Goal: Transaction & Acquisition: Purchase product/service

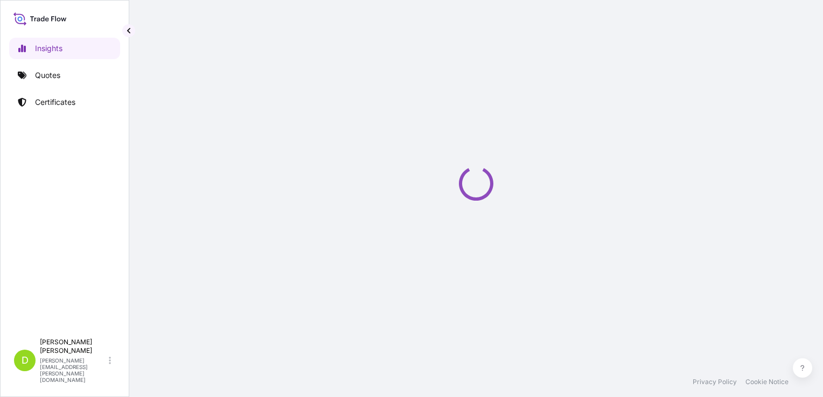
select select "2025"
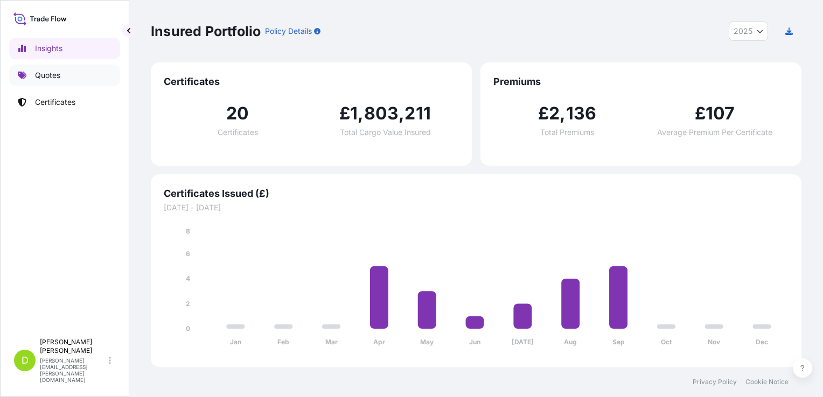
click at [44, 72] on p "Quotes" at bounding box center [47, 75] width 25 height 11
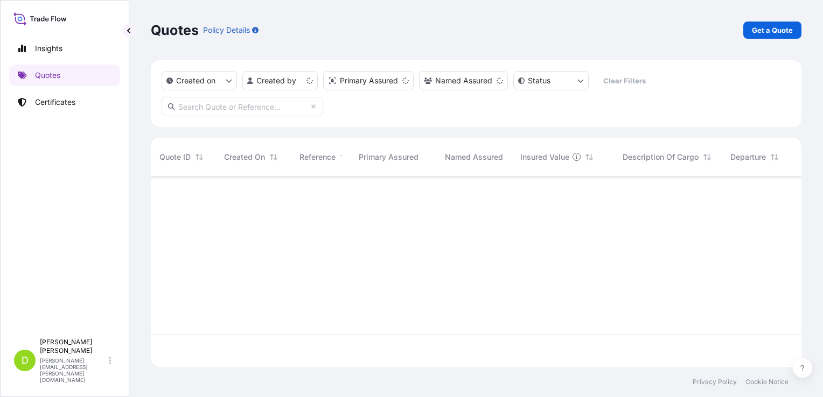
scroll to position [188, 642]
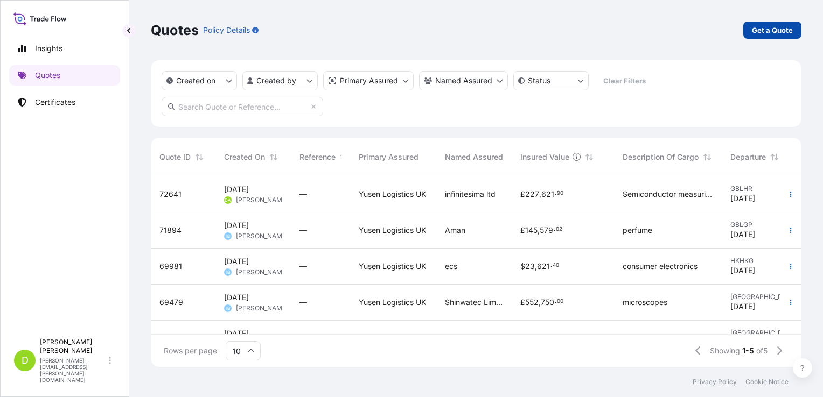
click at [760, 32] on p "Get a Quote" at bounding box center [771, 30] width 41 height 11
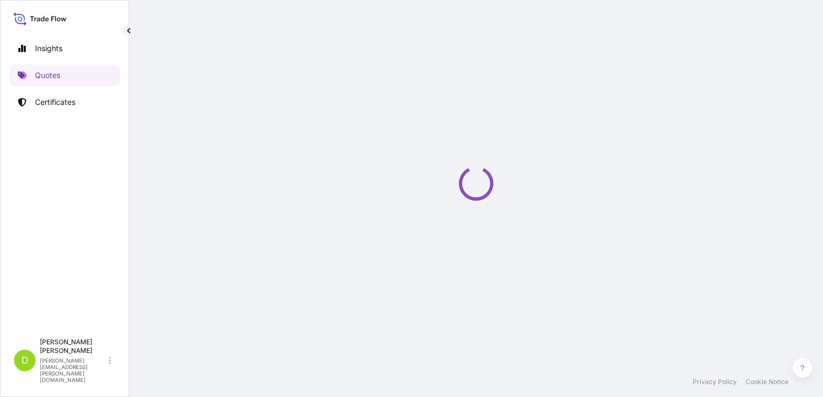
scroll to position [17, 0]
select select "Sea"
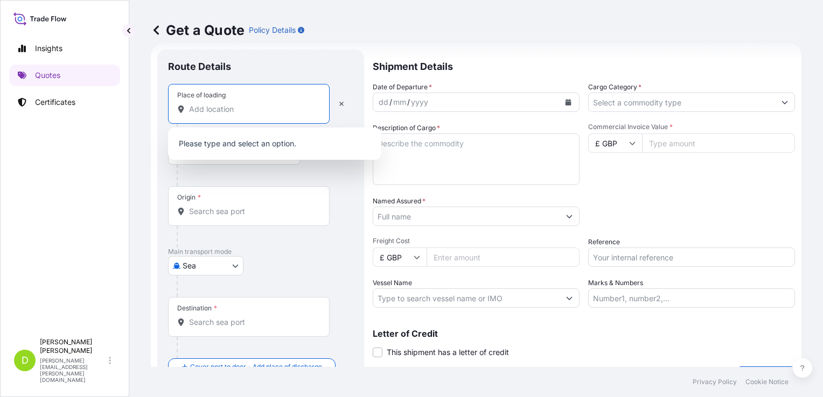
click at [207, 107] on input "Place of loading" at bounding box center [252, 109] width 127 height 11
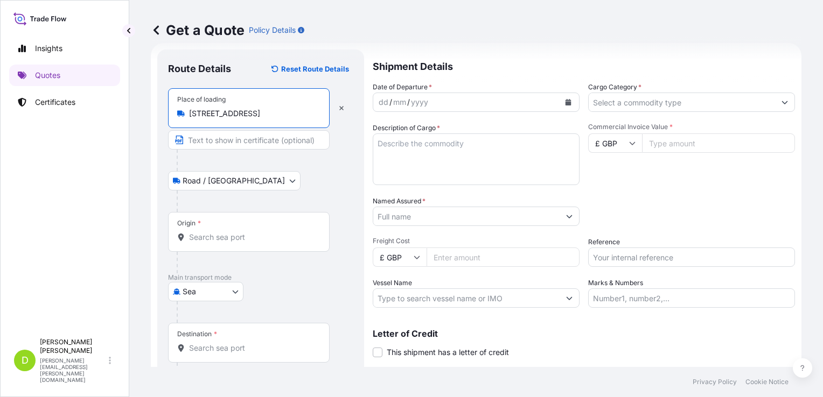
type input "[STREET_ADDRESS]"
click at [215, 236] on input "Origin *" at bounding box center [252, 237] width 127 height 11
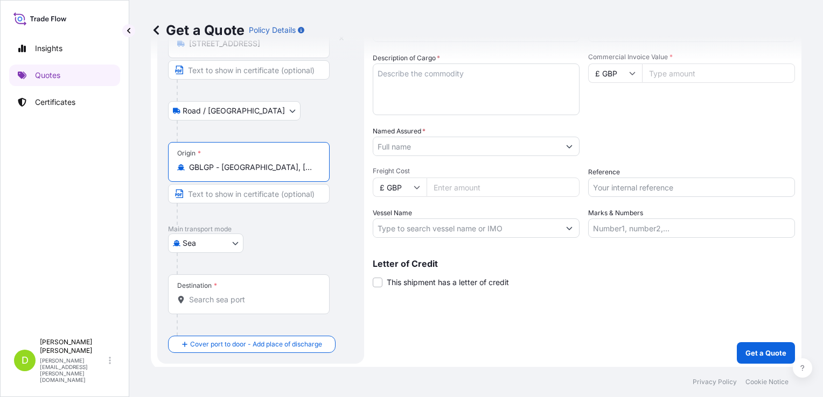
scroll to position [89, 0]
type input "GBLGP - [GEOGRAPHIC_DATA], [GEOGRAPHIC_DATA]"
click at [215, 299] on input "Destination *" at bounding box center [252, 297] width 127 height 11
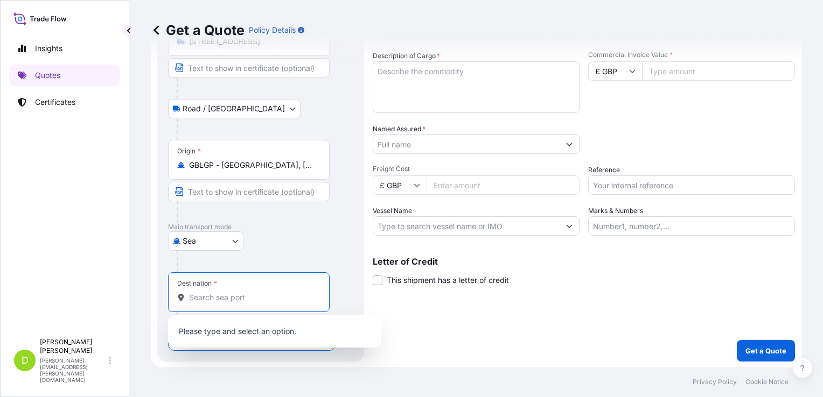
click at [213, 294] on input "Destination * Please select a destination" at bounding box center [252, 297] width 127 height 11
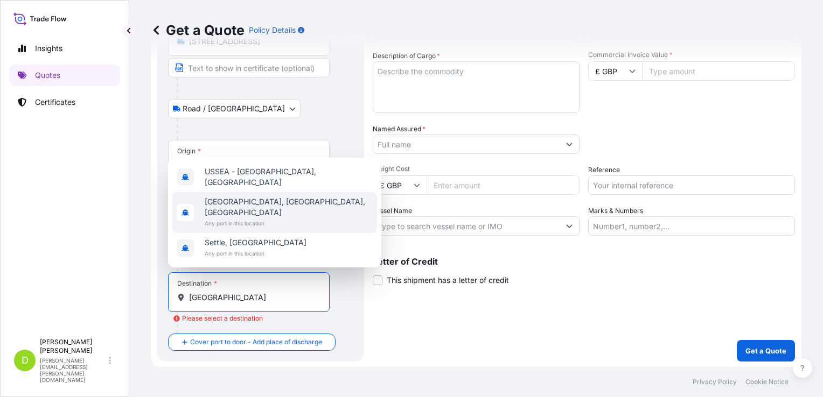
click at [251, 212] on span "[GEOGRAPHIC_DATA], [GEOGRAPHIC_DATA], [GEOGRAPHIC_DATA]" at bounding box center [289, 207] width 168 height 22
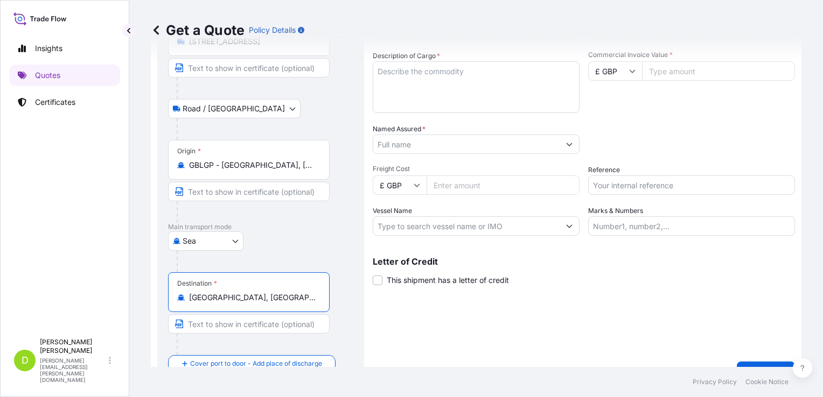
scroll to position [111, 0]
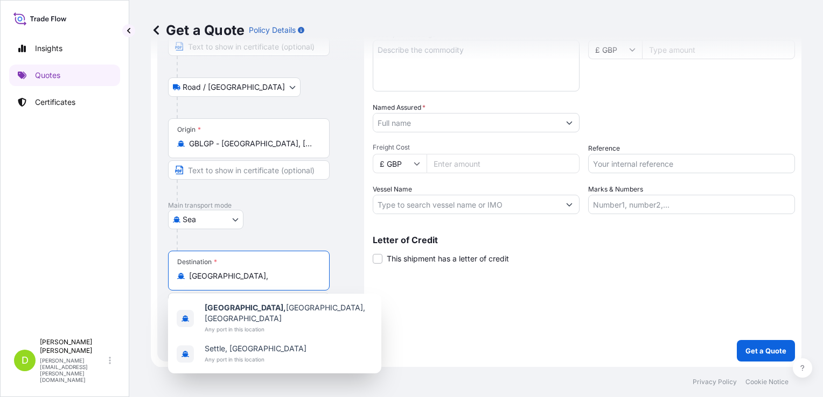
type input "[GEOGRAPHIC_DATA], [GEOGRAPHIC_DATA], [GEOGRAPHIC_DATA]"
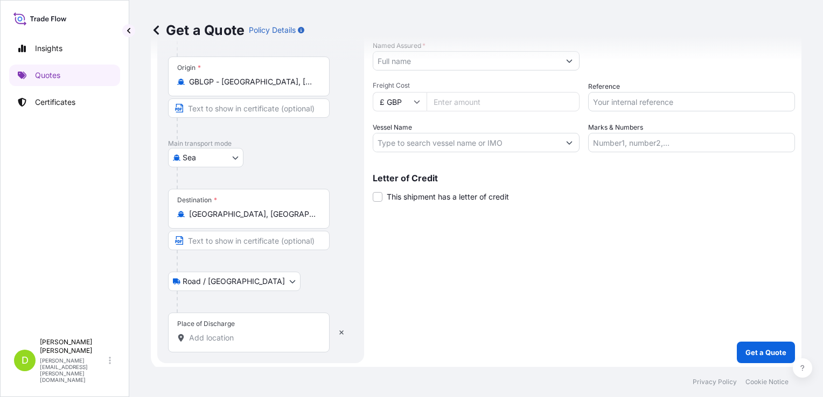
scroll to position [174, 0]
click at [210, 334] on input "Place of Discharge" at bounding box center [252, 336] width 127 height 11
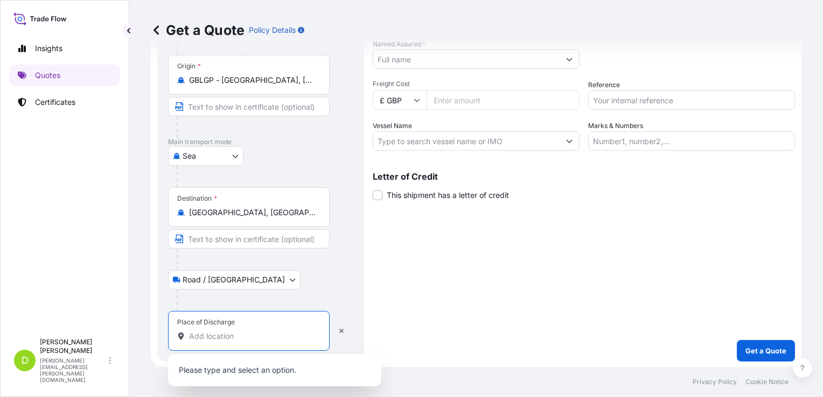
paste input "[PERSON_NAME] Supply Co, [STREET_ADDRESS][US_STATE]"
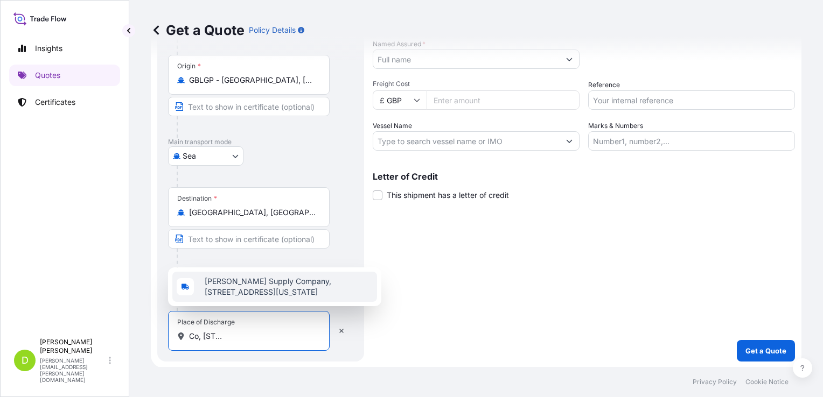
click at [273, 289] on span "[PERSON_NAME] Supply Company, [STREET_ADDRESS][US_STATE]" at bounding box center [289, 287] width 168 height 22
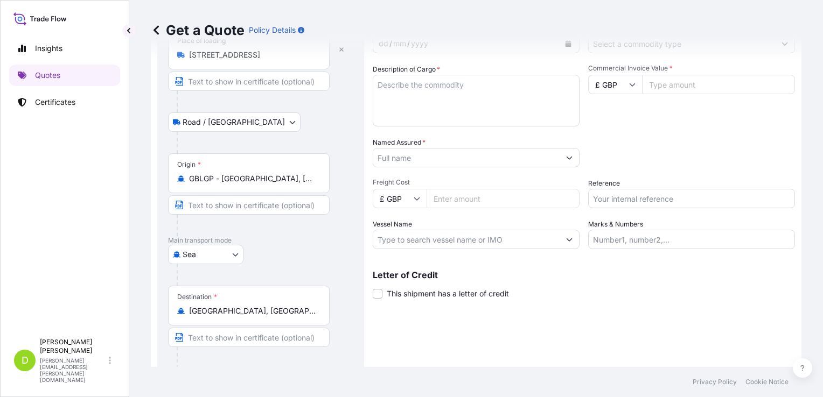
scroll to position [0, 0]
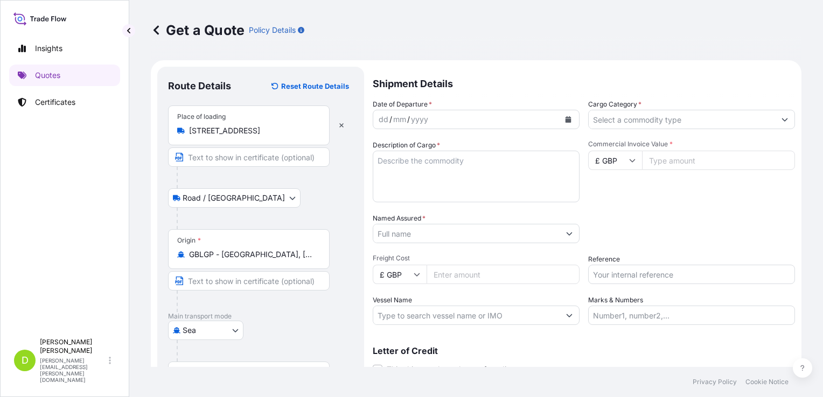
type input "[PERSON_NAME] Supply Company, [STREET_ADDRESS][US_STATE]"
click at [566, 120] on icon "Calendar" at bounding box center [568, 119] width 6 height 6
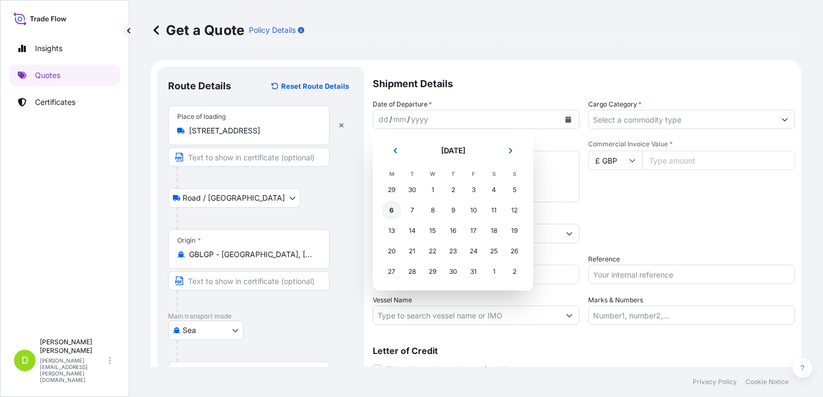
click at [394, 214] on div "6" at bounding box center [391, 210] width 19 height 19
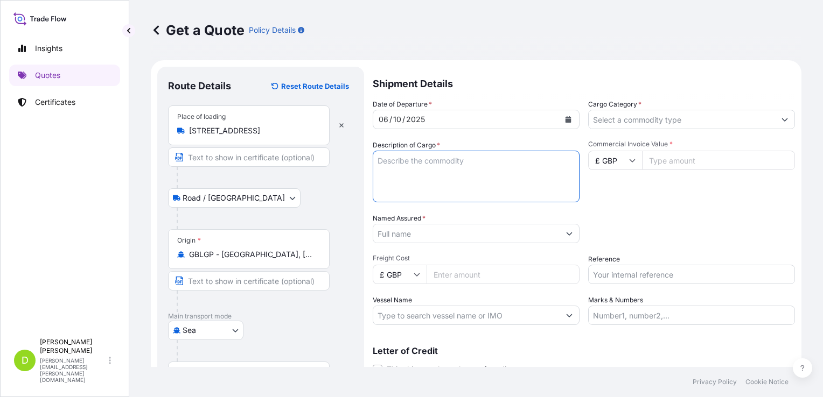
click at [426, 165] on textarea "Description of Cargo *" at bounding box center [476, 177] width 207 height 52
type textarea "w"
type textarea "Water machinery for pumps"
click at [566, 236] on button "Show suggestions" at bounding box center [568, 233] width 19 height 19
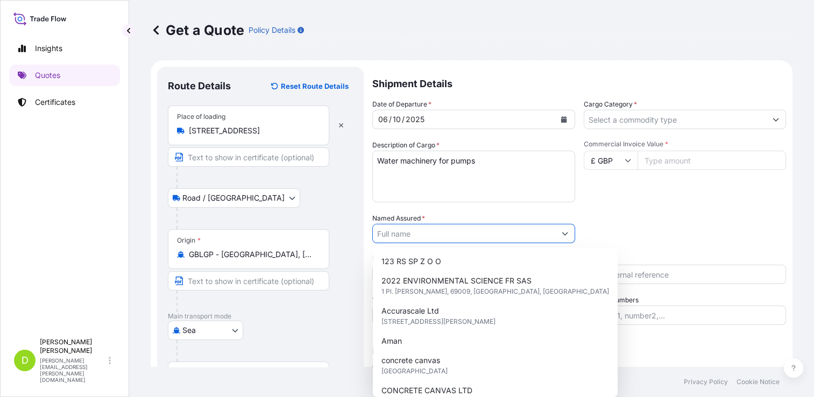
click at [479, 232] on input "Named Assured *" at bounding box center [464, 233] width 182 height 19
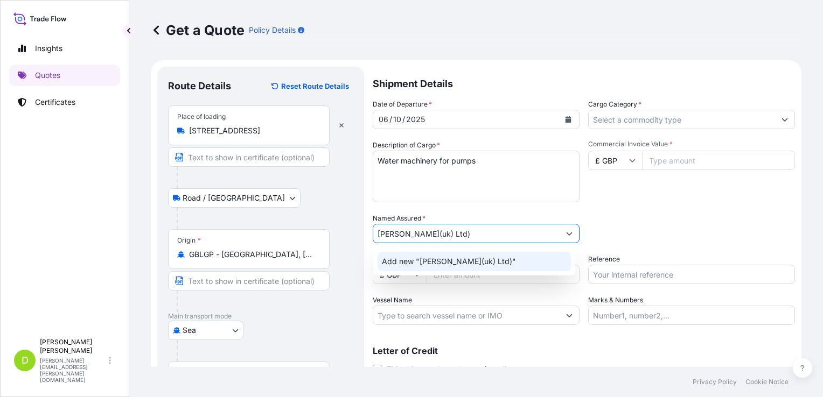
click at [456, 258] on span "Add new "[PERSON_NAME](uk) Ltd)"" at bounding box center [449, 261] width 134 height 11
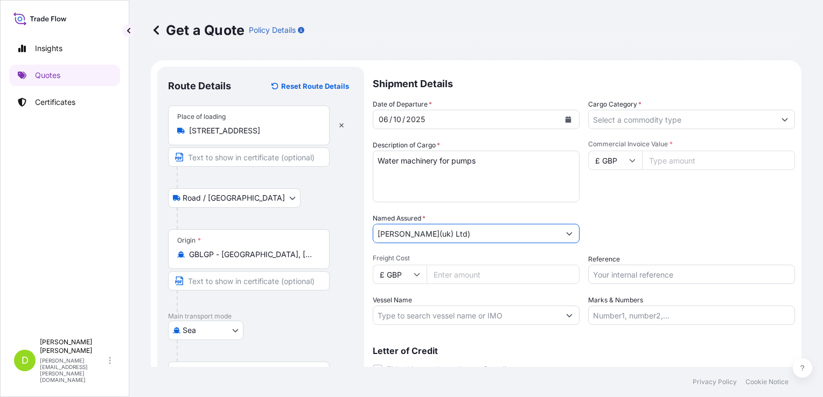
type input "[PERSON_NAME](uk) Ltd)"
click at [452, 275] on input "Freight Cost" at bounding box center [502, 274] width 153 height 19
type input "4799"
click at [721, 119] on input "Cargo Category *" at bounding box center [681, 119] width 186 height 19
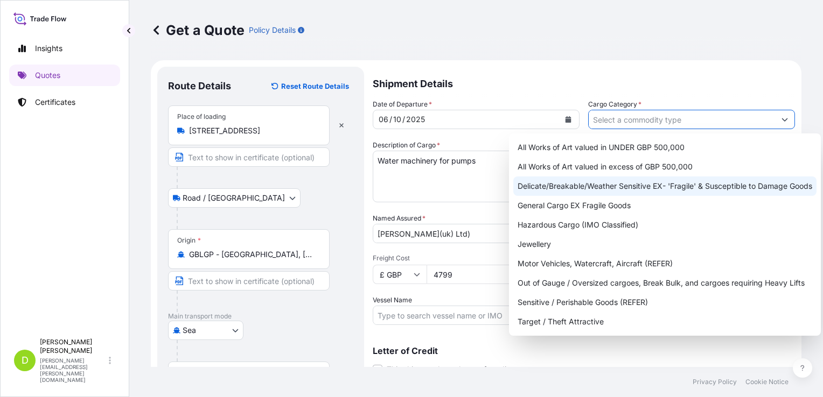
click at [691, 181] on div "Delicate/Breakable/Weather Sensitive EX- 'Fragile' & Susceptible to Damage Goods" at bounding box center [664, 186] width 303 height 19
type input "Delicate/Breakable/Weather Sensitive EX- 'Fragile' & Susceptible to Damage Goods"
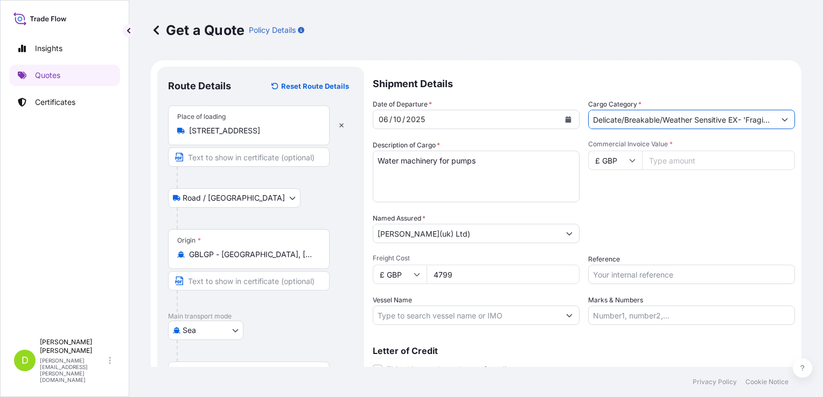
click at [629, 160] on icon at bounding box center [632, 160] width 6 height 3
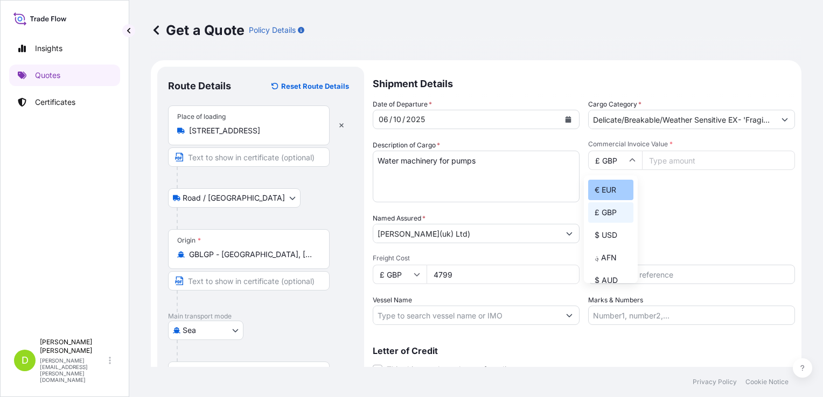
click at [614, 188] on div "€ EUR" at bounding box center [610, 190] width 45 height 20
type input "€ EUR"
click at [660, 161] on input "Commercial Invoice Value *" at bounding box center [718, 160] width 153 height 19
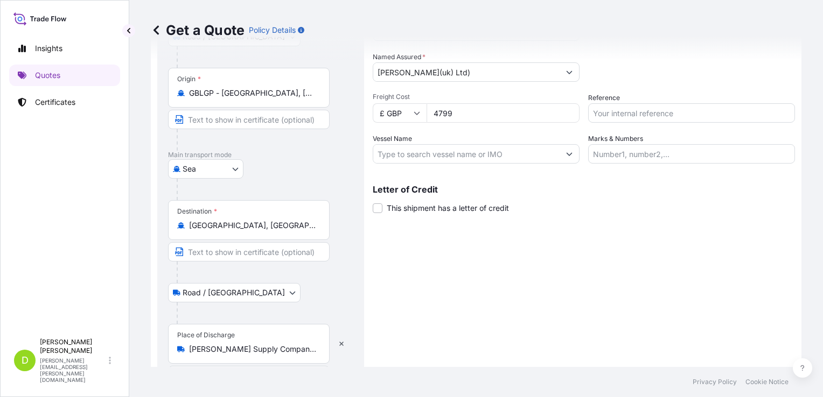
scroll to position [196, 0]
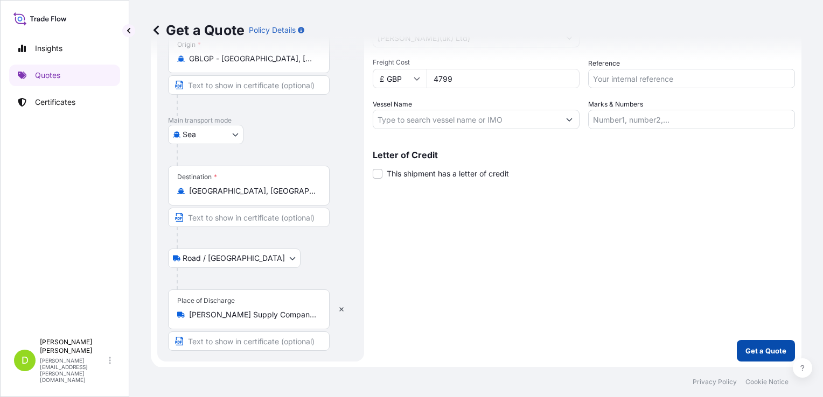
type input "57000"
click at [745, 346] on p "Get a Quote" at bounding box center [765, 351] width 41 height 11
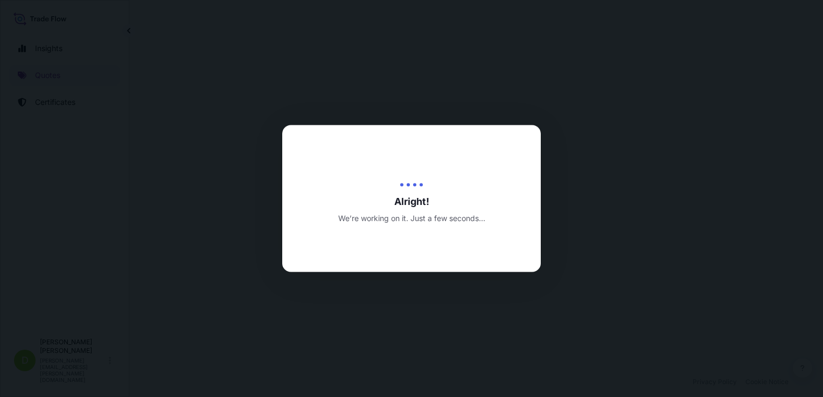
select select "Road / [GEOGRAPHIC_DATA]"
select select "Sea"
select select "Road / [GEOGRAPHIC_DATA]"
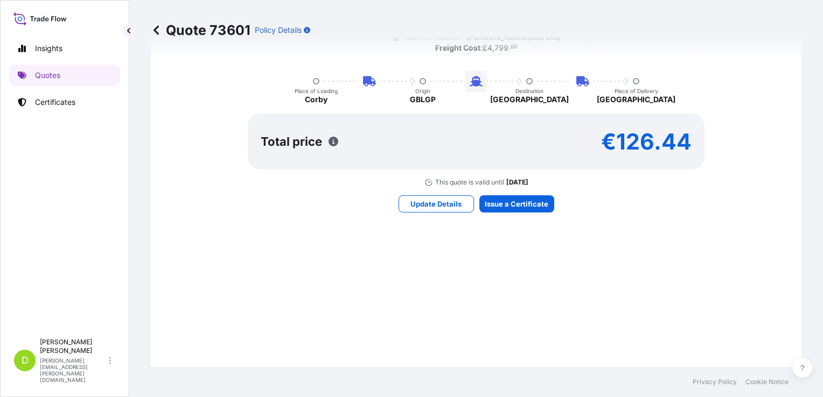
scroll to position [871, 0]
click at [441, 205] on p "Update Details" at bounding box center [435, 203] width 51 height 11
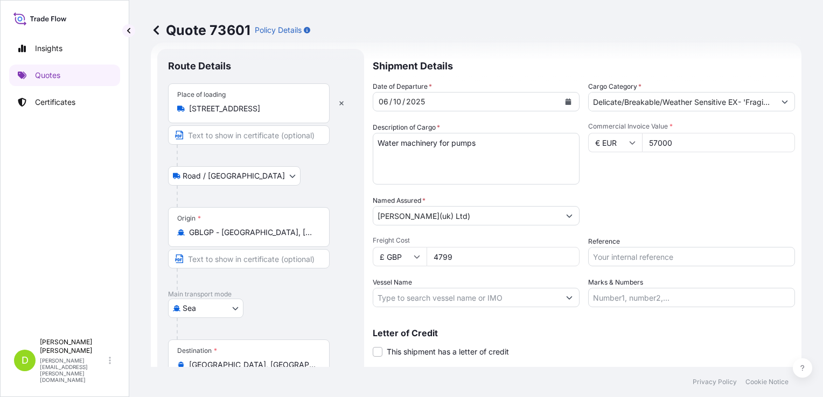
scroll to position [17, 0]
click at [680, 145] on input "57000" at bounding box center [718, 143] width 153 height 19
type input "5"
type input "40000"
click at [454, 261] on input "4799" at bounding box center [502, 257] width 153 height 19
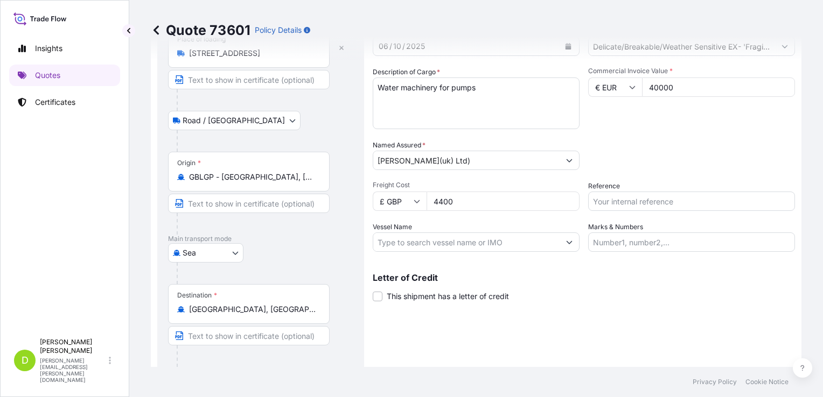
scroll to position [215, 0]
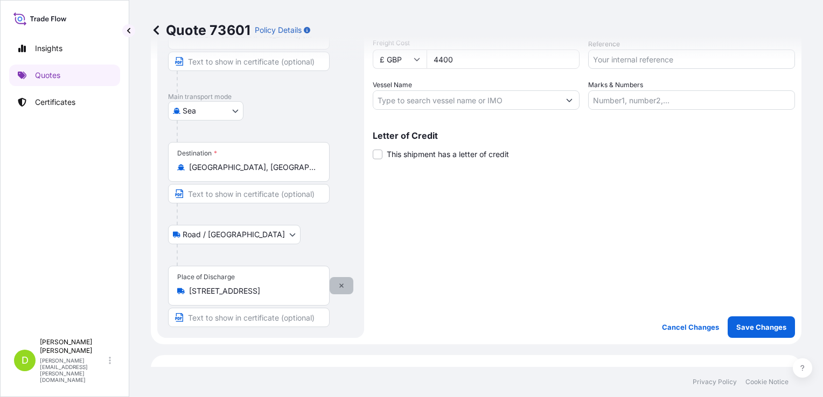
type input "4400"
click at [340, 285] on icon "button" at bounding box center [341, 286] width 6 height 6
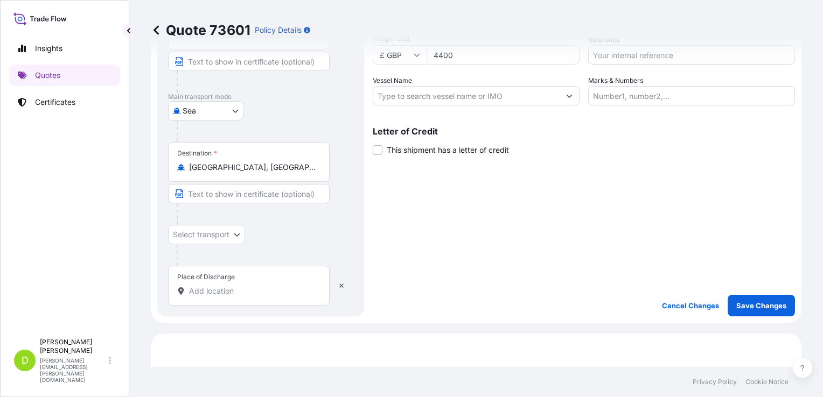
click at [204, 292] on input "Place of Discharge" at bounding box center [252, 291] width 127 height 11
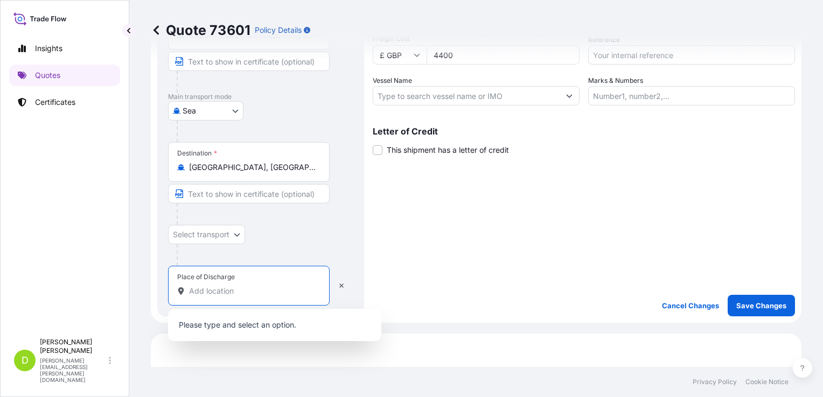
paste input "[PERSON_NAME] Farming, [STREET_ADDRESS][US_STATE],"
type input "[PERSON_NAME] Farming, [STREET_ADDRESS][US_STATE],"
click at [252, 325] on span "[STREET_ADDRESS][US_STATE]" at bounding box center [261, 326] width 113 height 11
select select "Road / [GEOGRAPHIC_DATA]"
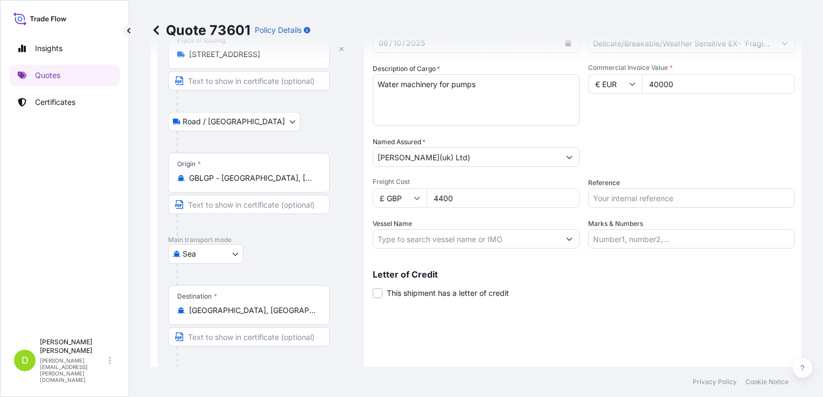
scroll to position [215, 0]
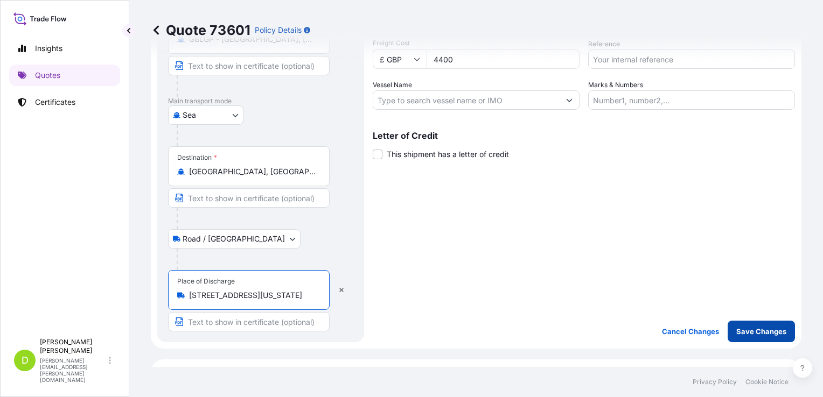
type input "[STREET_ADDRESS][US_STATE]"
click at [751, 334] on p "Save Changes" at bounding box center [761, 331] width 50 height 11
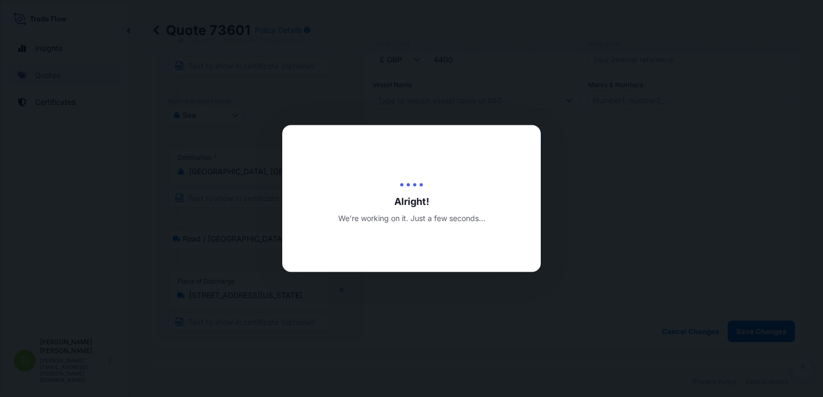
type input "[DATE]"
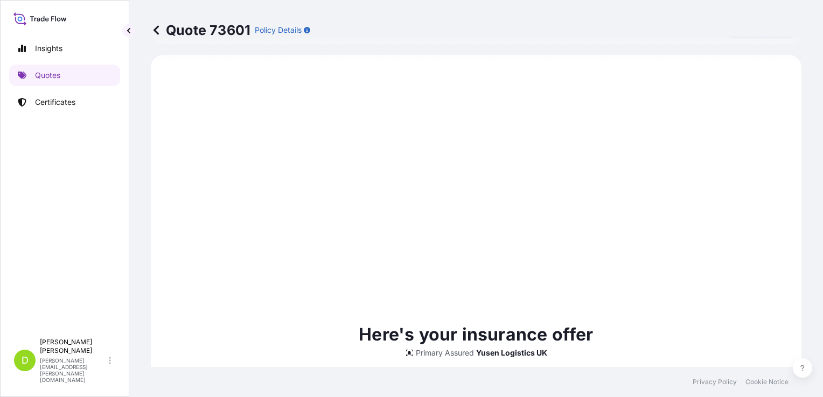
select select "Road / [GEOGRAPHIC_DATA]"
select select "Sea"
select select "Road / [GEOGRAPHIC_DATA]"
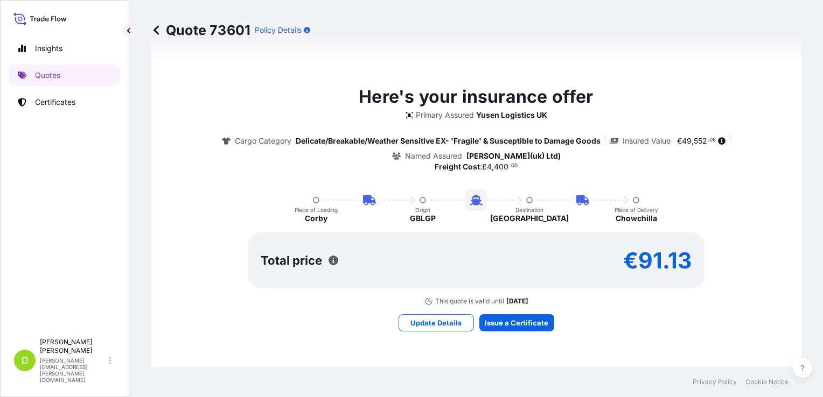
scroll to position [735, 0]
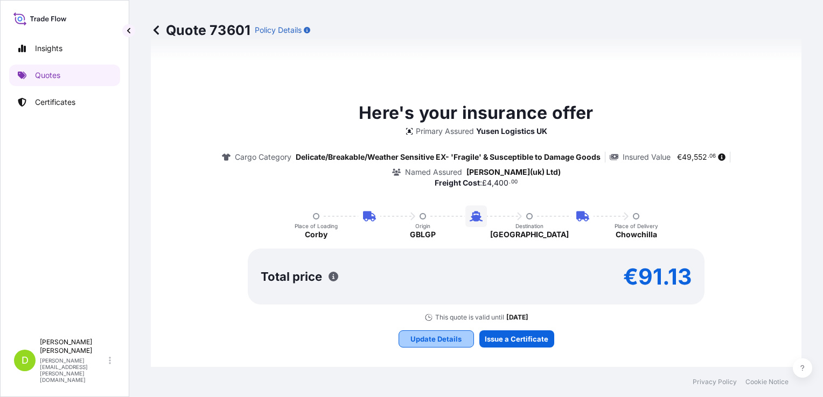
click at [447, 337] on p "Update Details" at bounding box center [435, 339] width 51 height 11
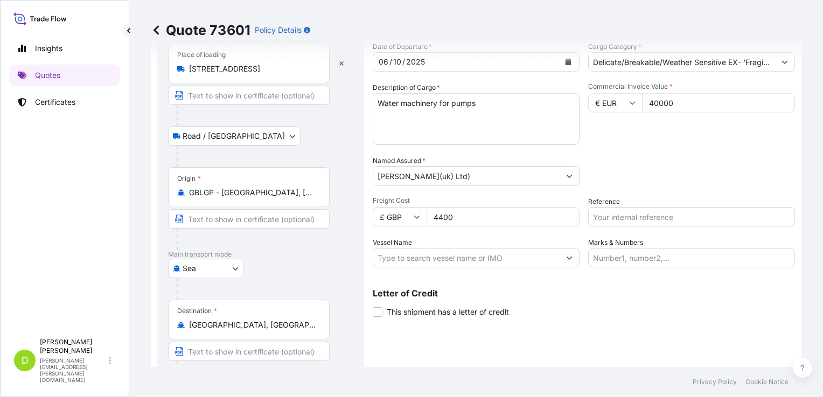
scroll to position [179, 0]
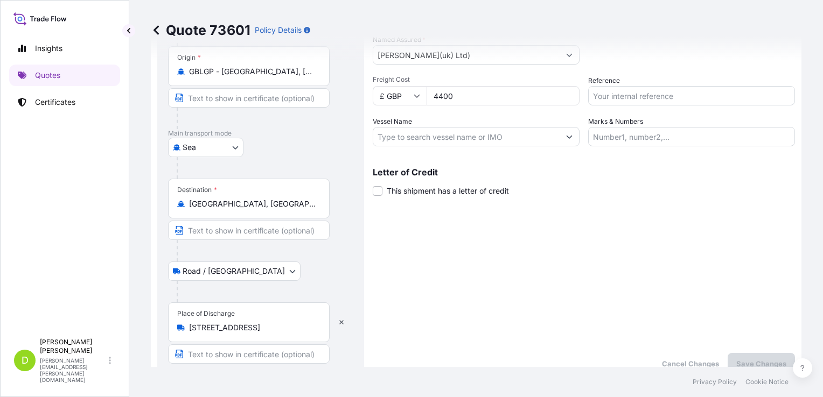
click at [254, 204] on input "[GEOGRAPHIC_DATA], [GEOGRAPHIC_DATA], [GEOGRAPHIC_DATA]" at bounding box center [252, 204] width 127 height 11
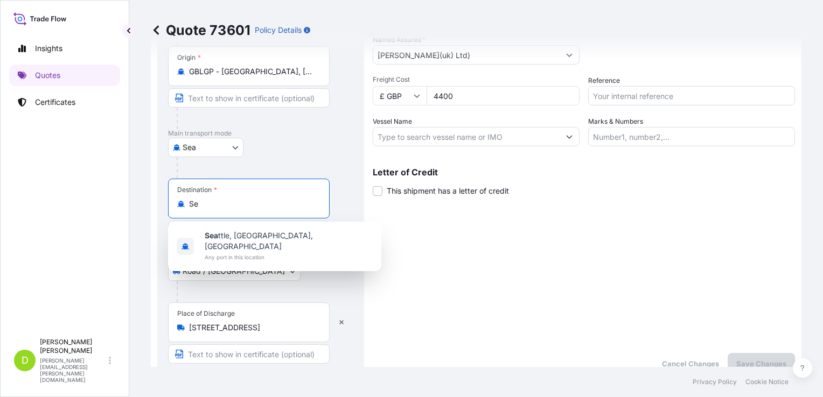
type input "S"
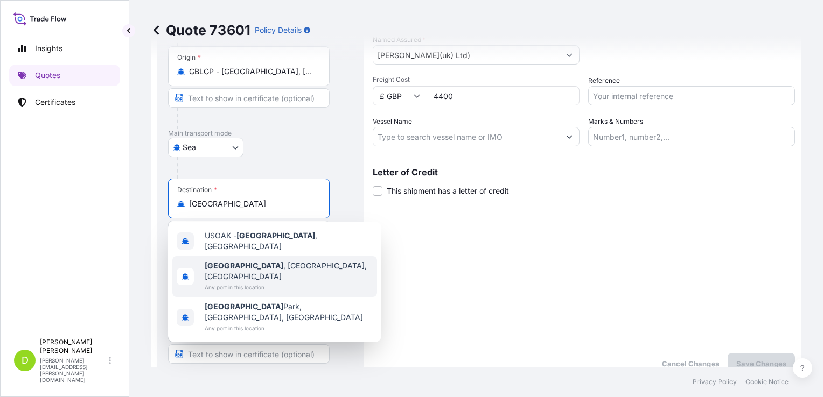
click at [221, 266] on span "[GEOGRAPHIC_DATA] , [GEOGRAPHIC_DATA], [GEOGRAPHIC_DATA]" at bounding box center [289, 272] width 168 height 22
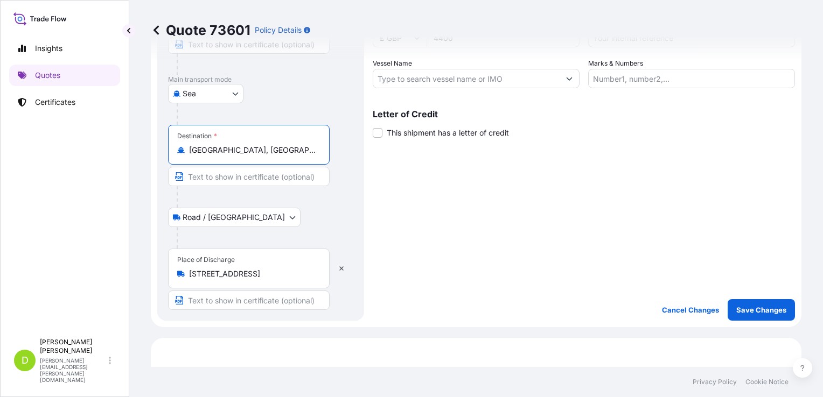
scroll to position [291, 0]
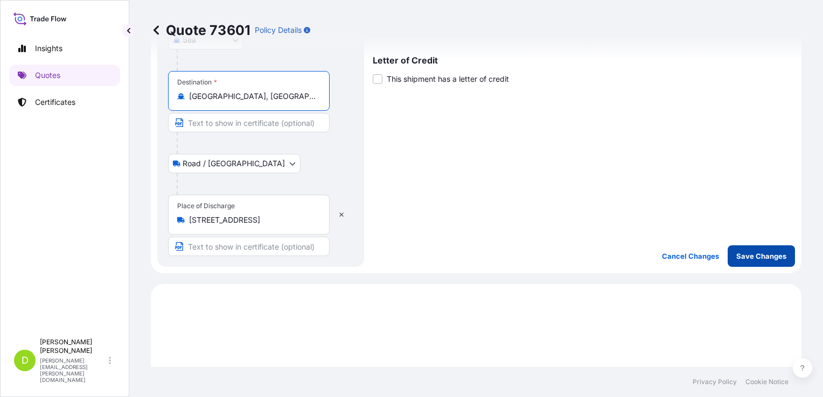
type input "[GEOGRAPHIC_DATA], [GEOGRAPHIC_DATA], [GEOGRAPHIC_DATA]"
click at [755, 256] on p "Save Changes" at bounding box center [761, 256] width 50 height 11
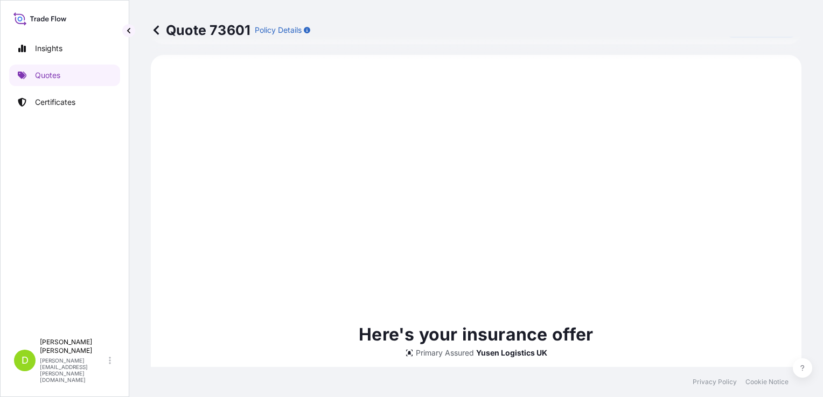
select select "Road / [GEOGRAPHIC_DATA]"
select select "Sea"
select select "Road / [GEOGRAPHIC_DATA]"
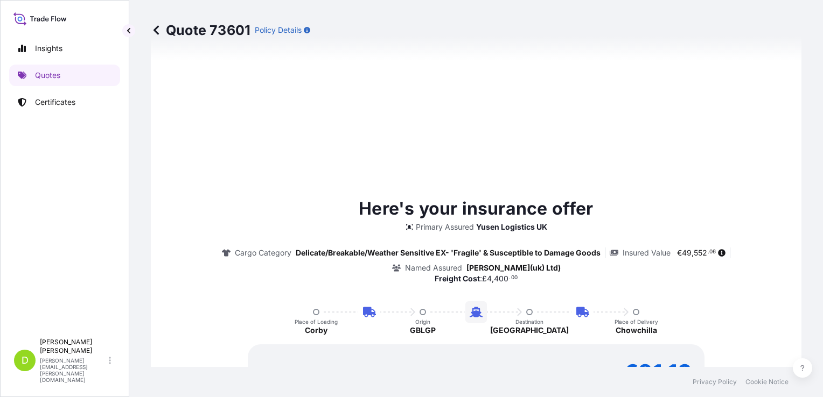
scroll to position [807, 0]
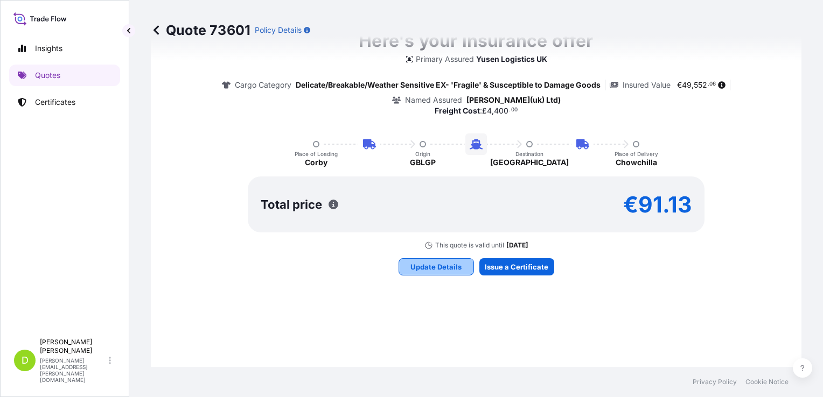
click at [415, 266] on p "Update Details" at bounding box center [435, 267] width 51 height 11
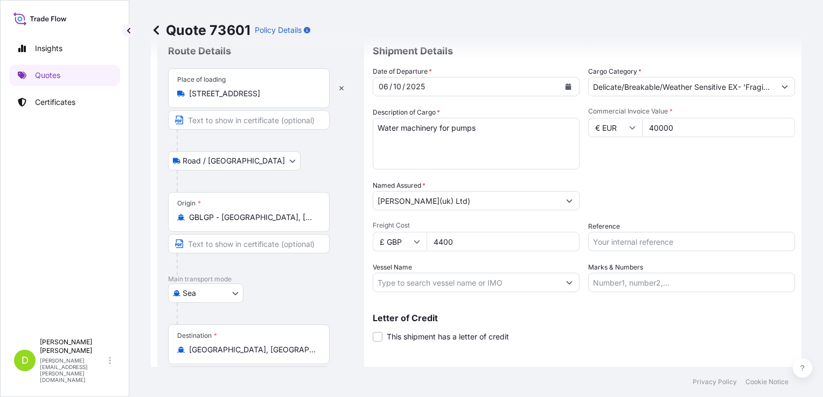
scroll to position [0, 0]
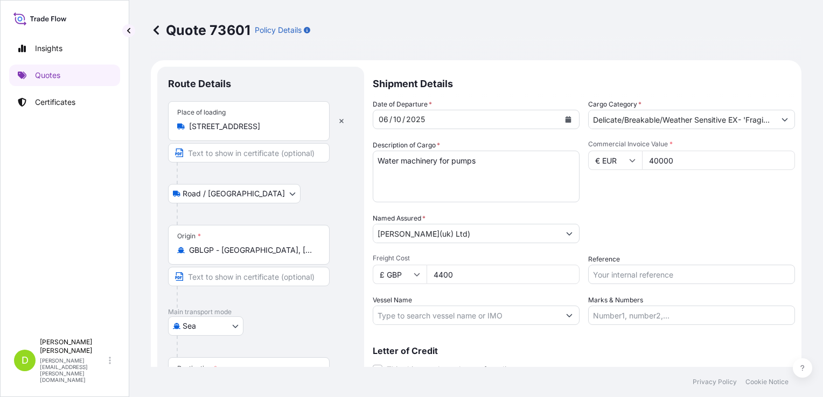
drag, startPoint x: 679, startPoint y: 160, endPoint x: 645, endPoint y: 160, distance: 33.4
click at [645, 160] on input "40000" at bounding box center [718, 160] width 153 height 19
type input "57000"
click at [453, 275] on input "4400" at bounding box center [502, 274] width 153 height 19
type input "4"
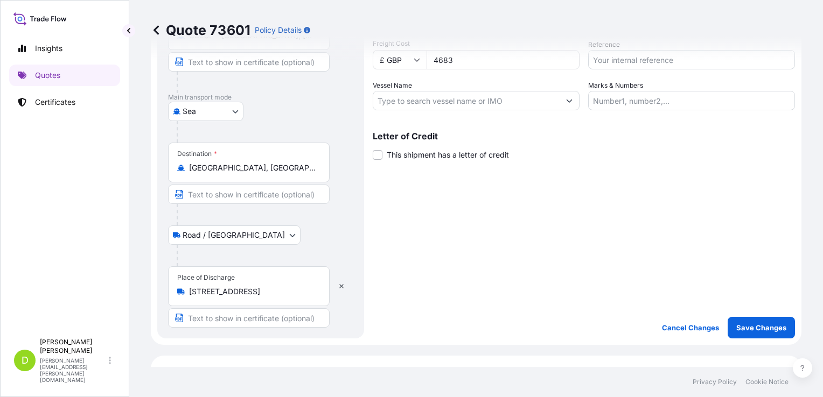
scroll to position [215, 0]
type input "4683"
click at [747, 324] on p "Save Changes" at bounding box center [761, 327] width 50 height 11
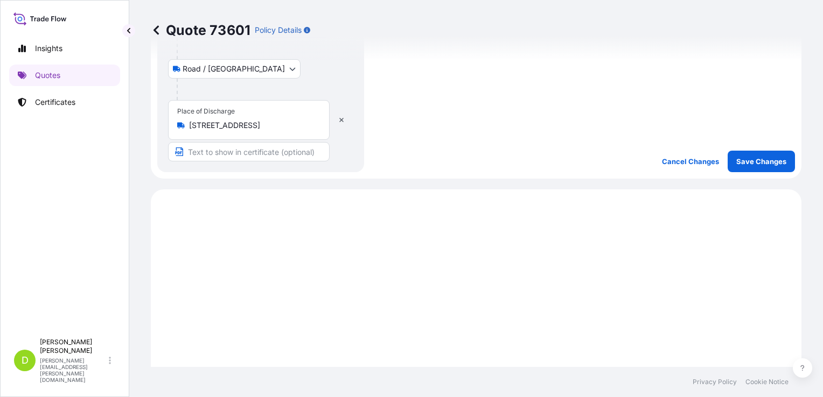
scroll to position [516, 0]
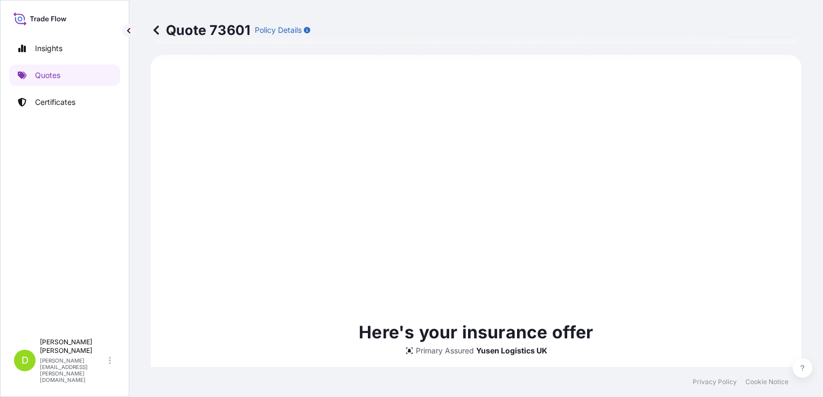
select select "Road / [GEOGRAPHIC_DATA]"
select select "Sea"
select select "Road / [GEOGRAPHIC_DATA]"
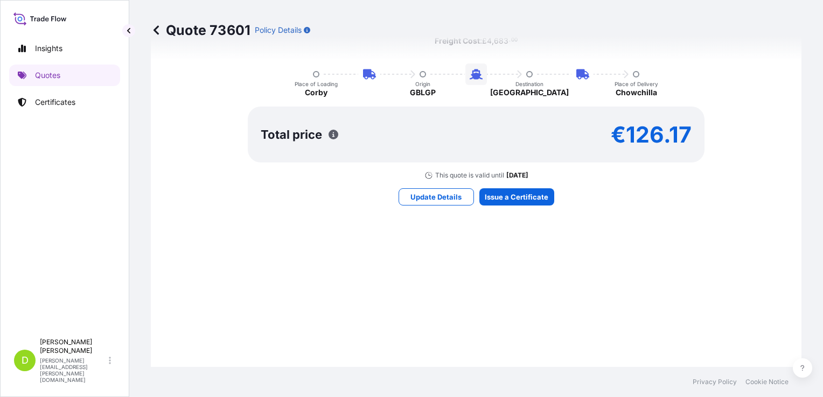
scroll to position [893, 0]
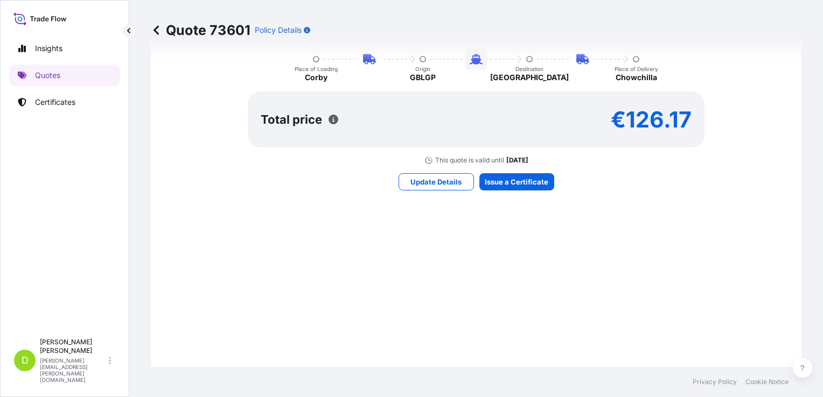
click at [329, 118] on icon "button" at bounding box center [333, 120] width 10 height 10
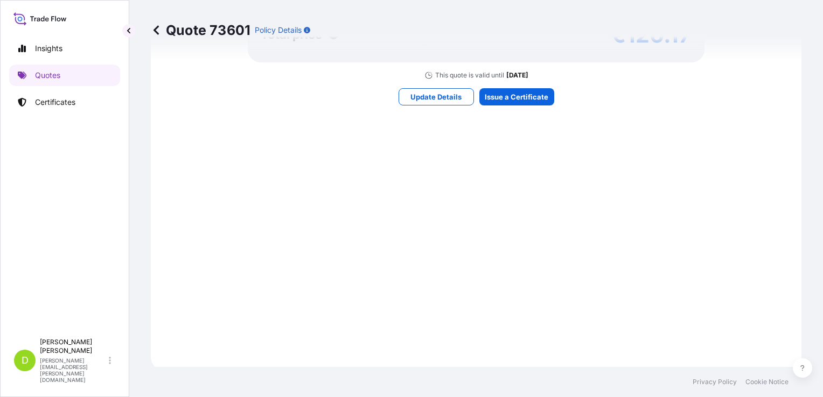
scroll to position [979, 0]
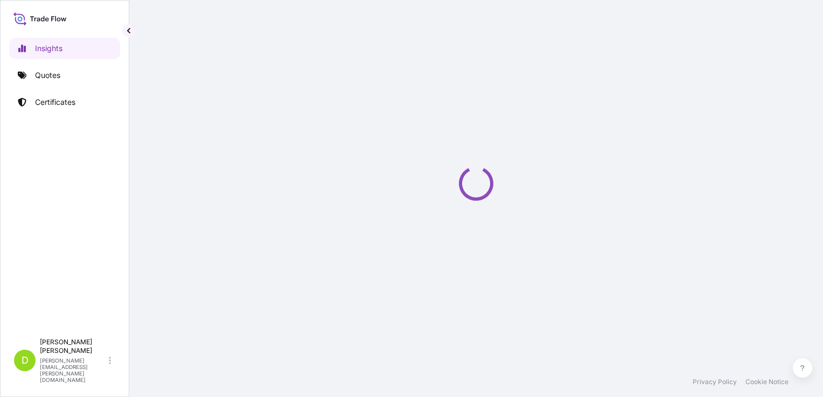
select select "2025"
